Goal: Information Seeking & Learning: Find specific fact

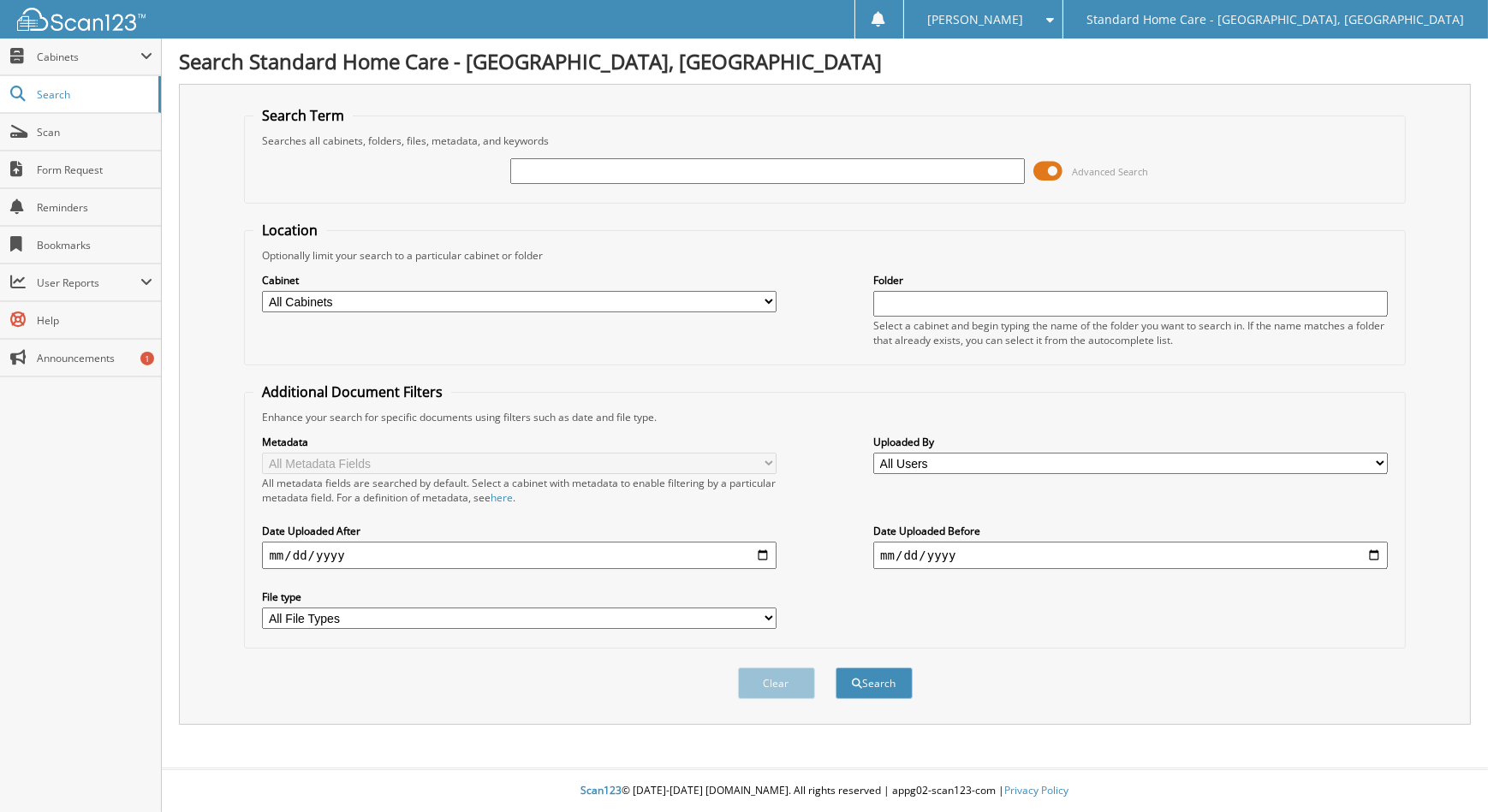
click at [546, 163] on input "text" at bounding box center [767, 171] width 514 height 26
type input "[PERSON_NAME]"
click at [835, 668] on button "Search" at bounding box center [874, 683] width 77 height 32
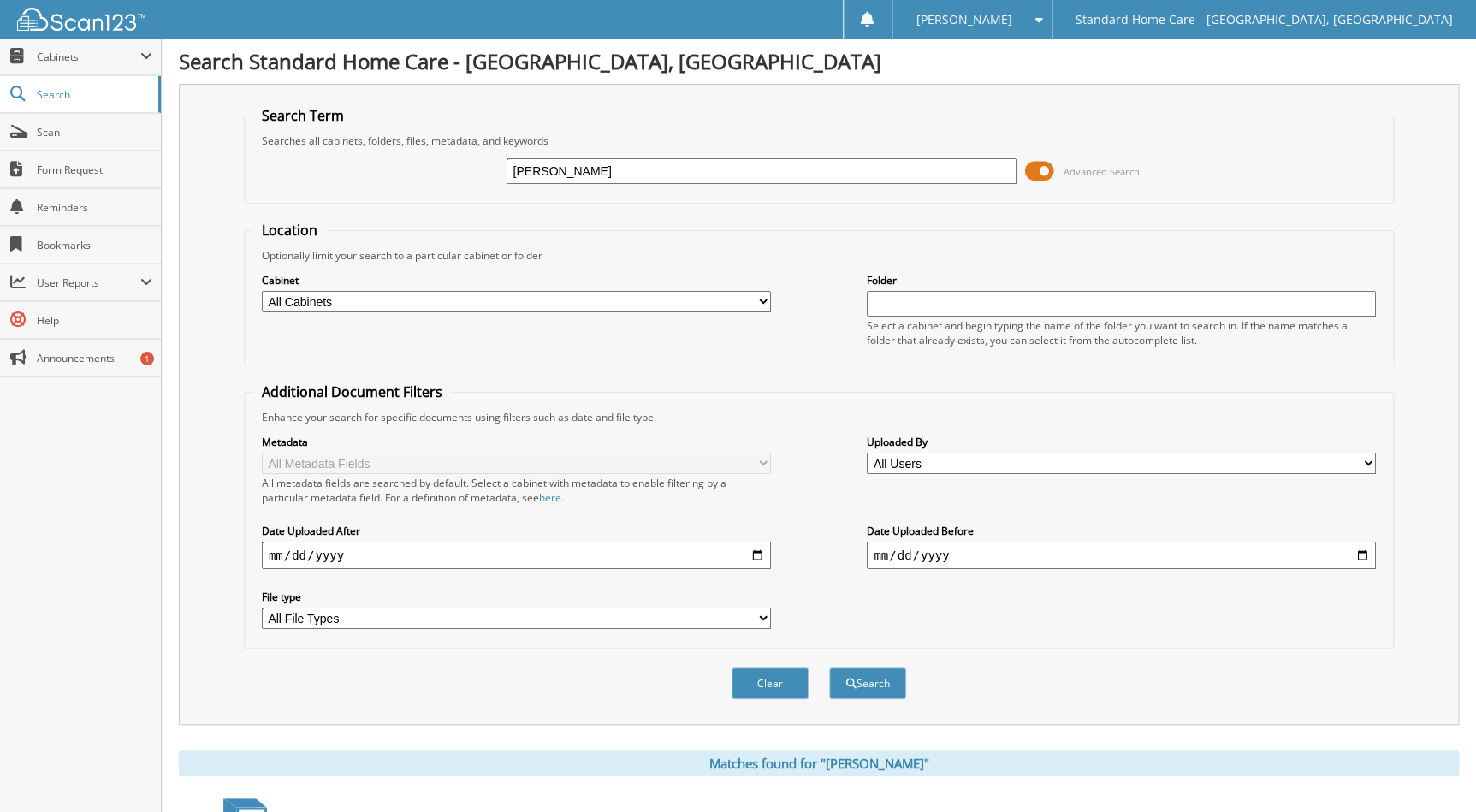
type input "[PERSON_NAME]"
click at [829, 668] on button "Search" at bounding box center [868, 683] width 77 height 32
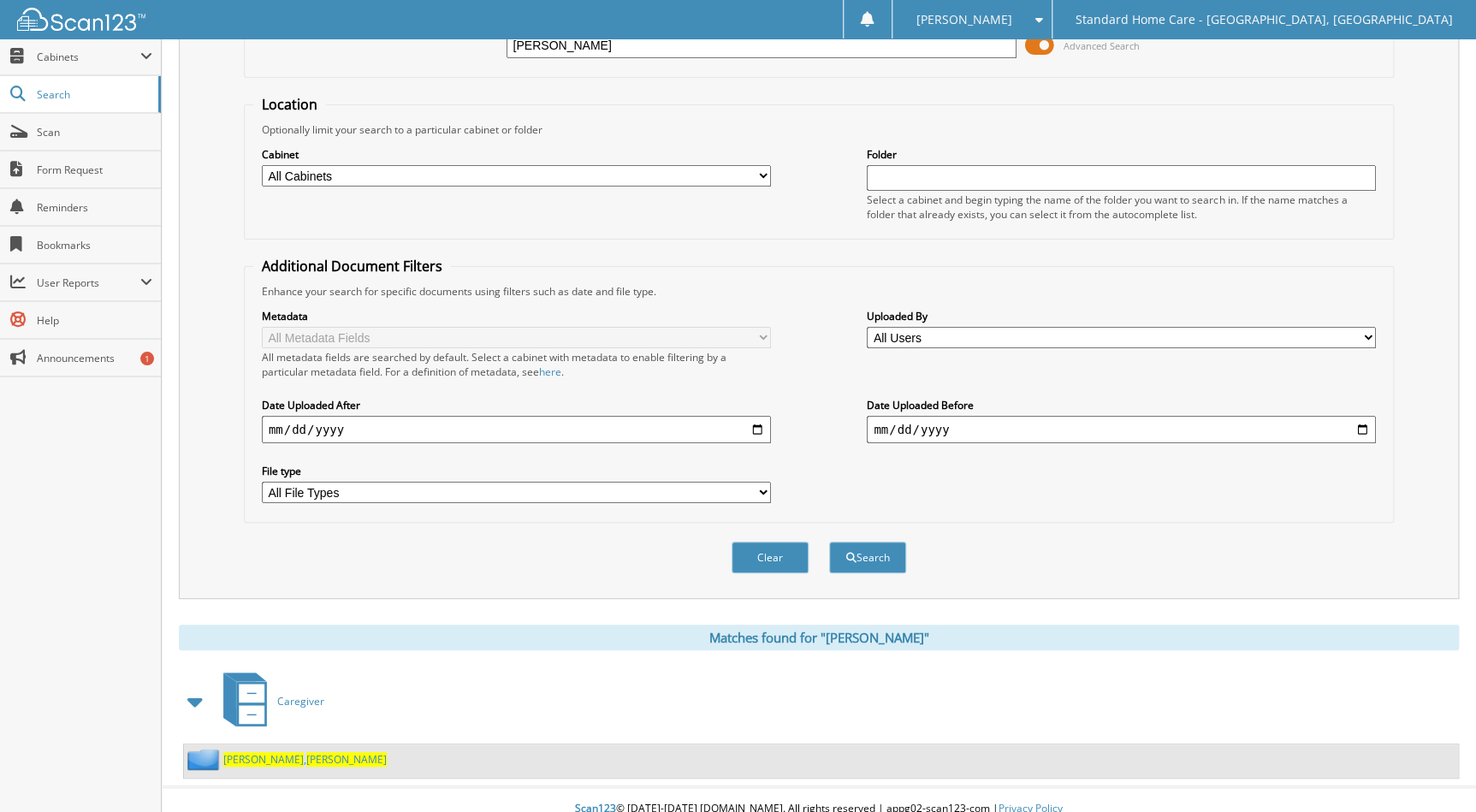
scroll to position [134, 0]
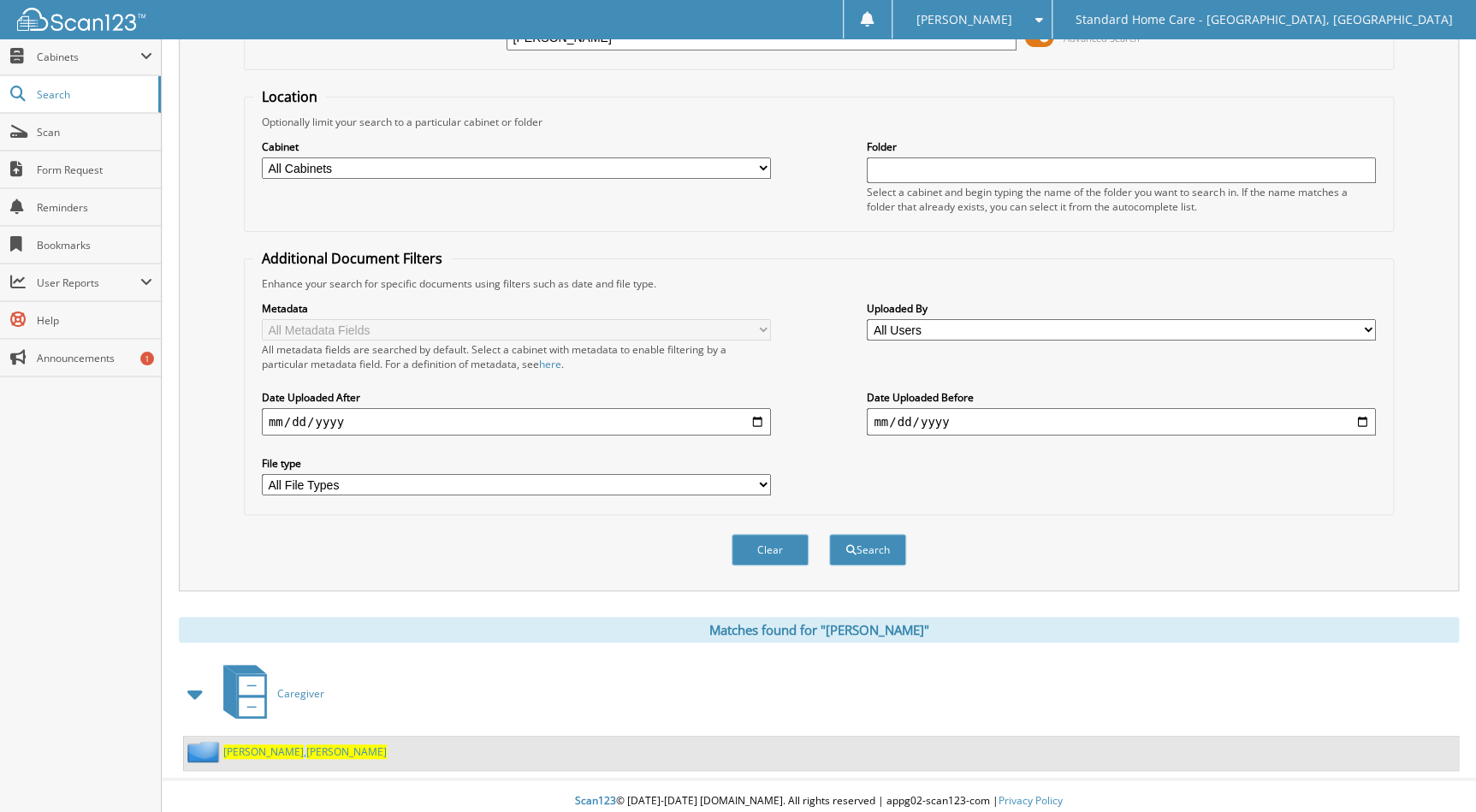
click at [307, 744] on span "[PERSON_NAME]" at bounding box center [346, 751] width 80 height 15
